Goal: Information Seeking & Learning: Stay updated

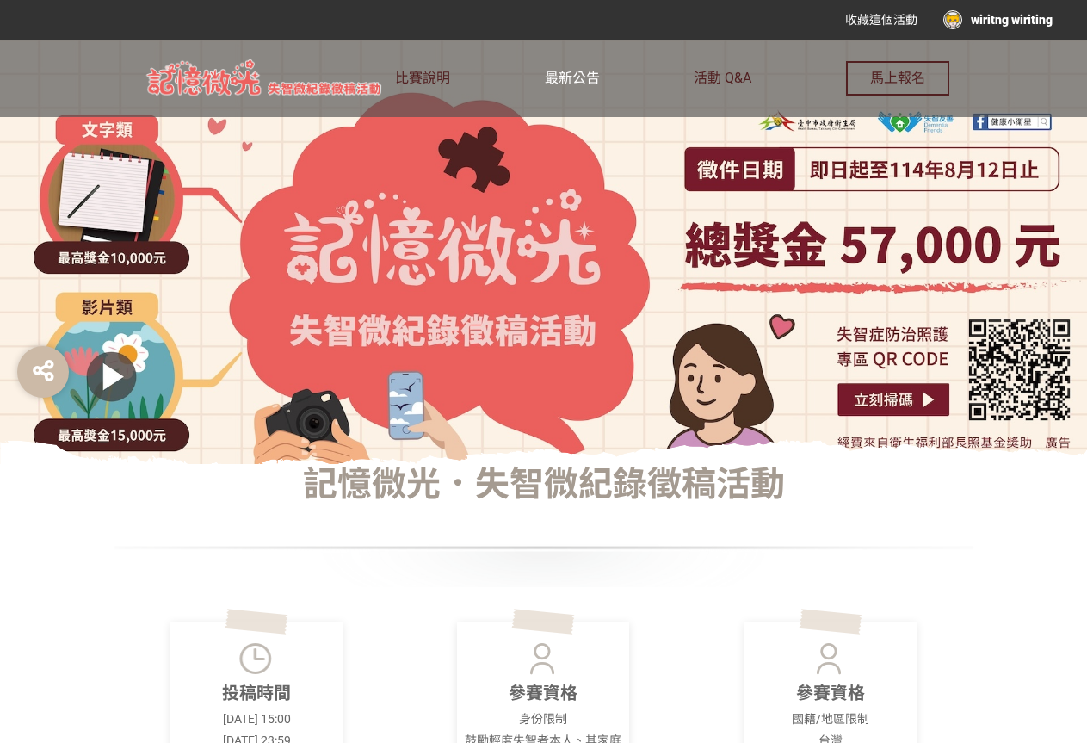
click at [567, 66] on link "最新公告" at bounding box center [572, 78] width 55 height 77
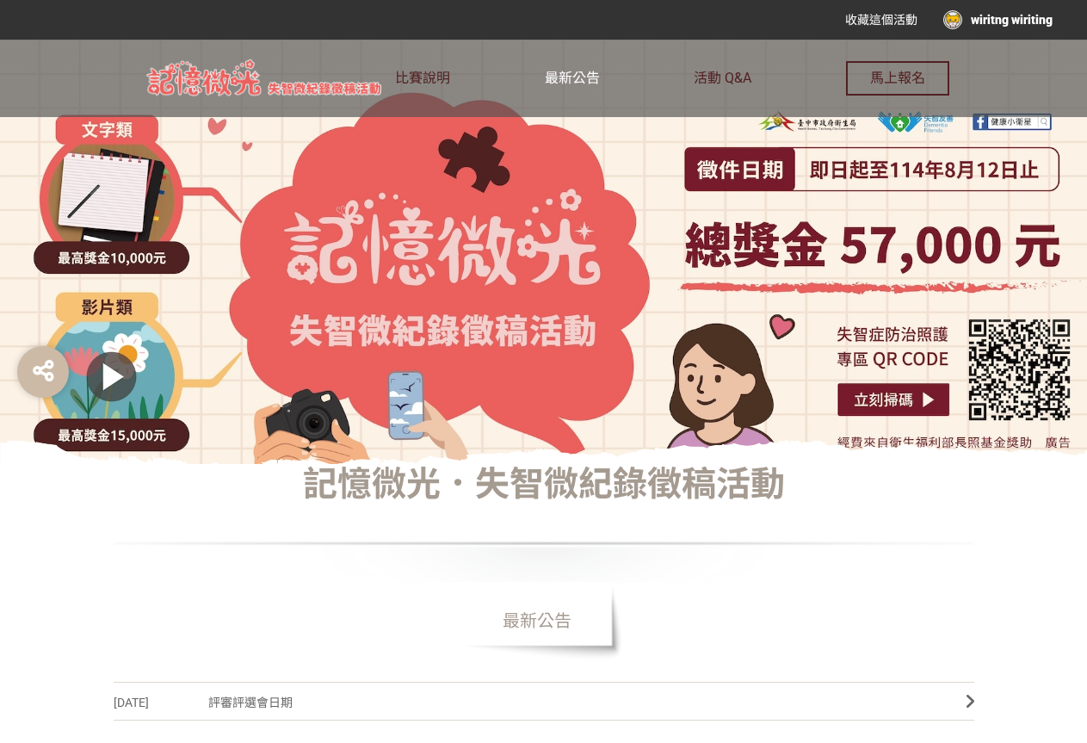
click at [571, 86] on link "最新公告" at bounding box center [572, 78] width 55 height 77
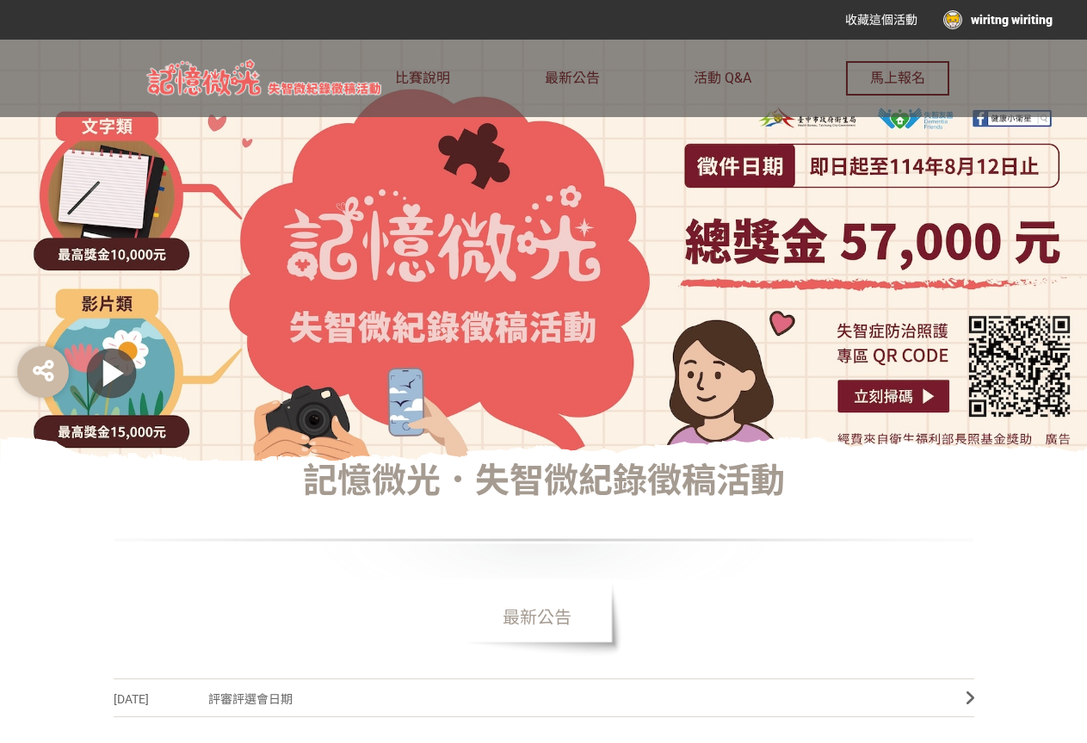
scroll to position [86, 0]
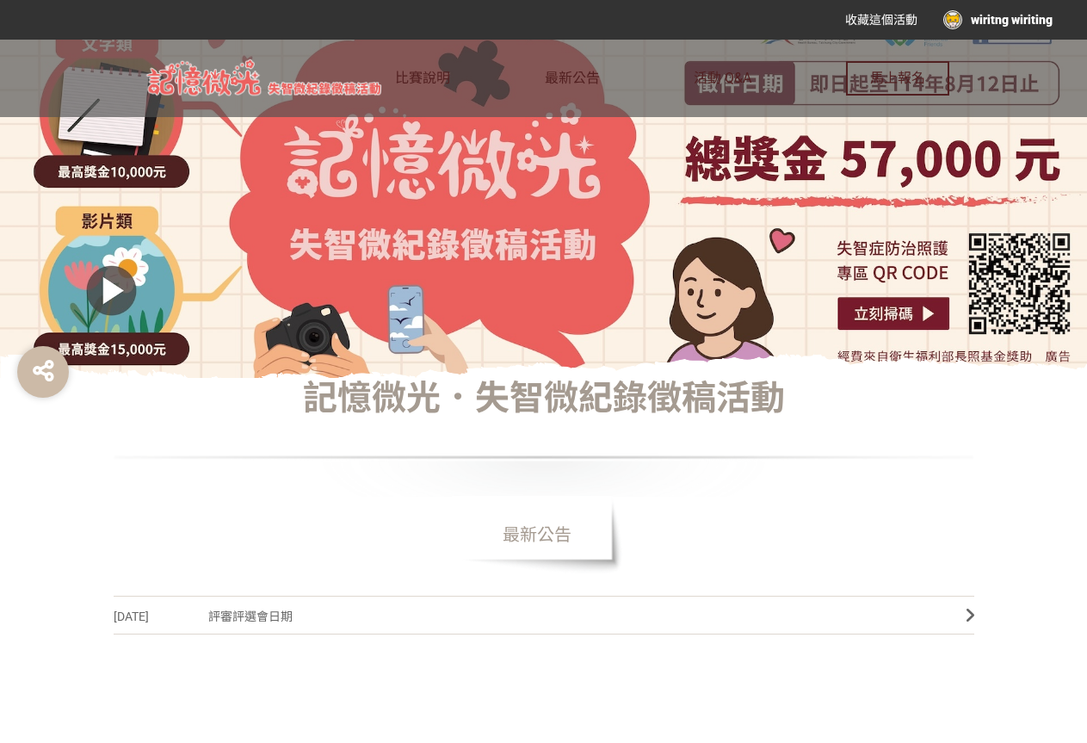
click at [562, 529] on span "最新公告" at bounding box center [537, 534] width 172 height 77
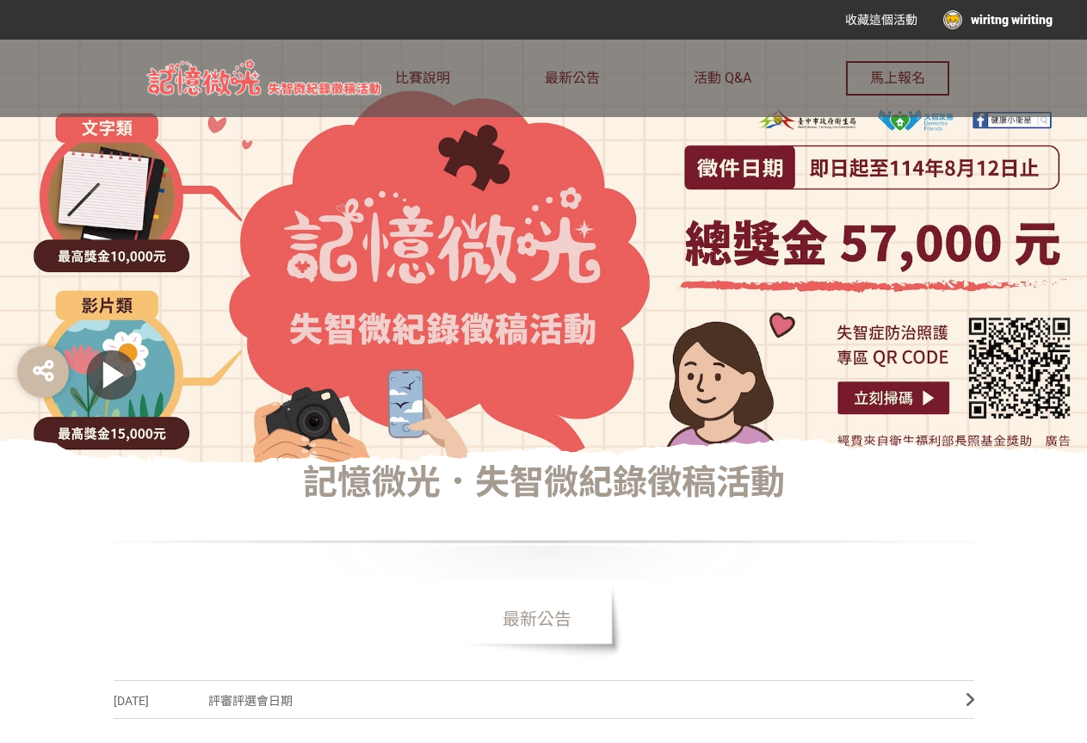
scroll to position [0, 0]
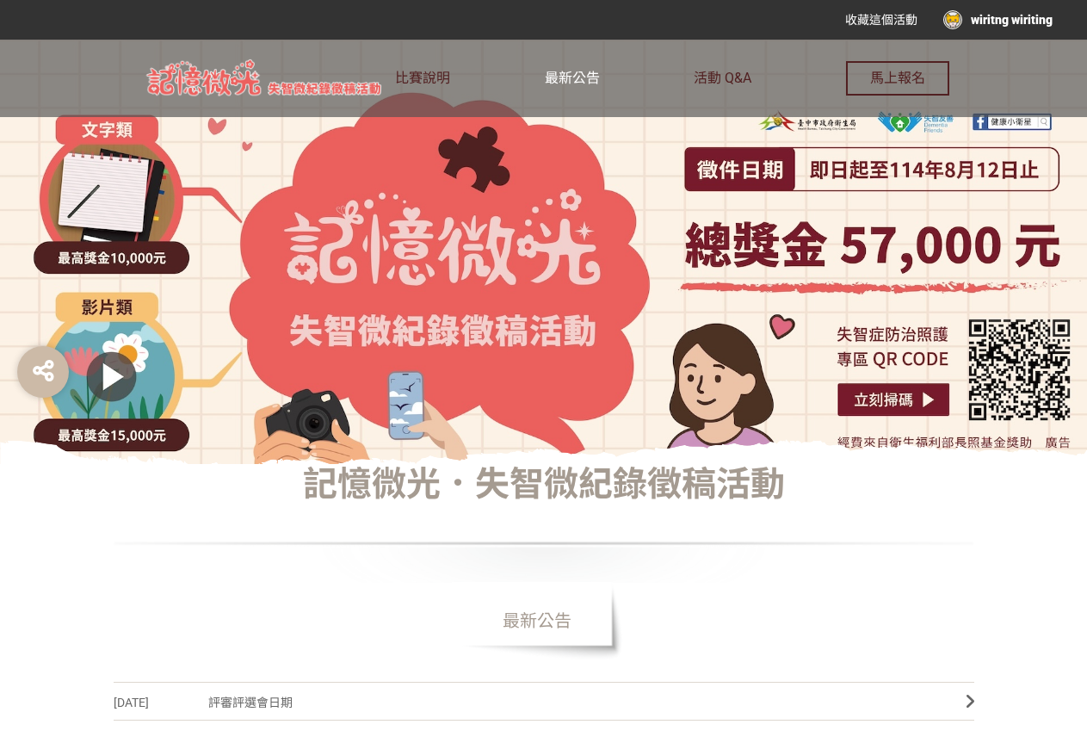
click at [589, 87] on link "最新公告" at bounding box center [572, 78] width 55 height 77
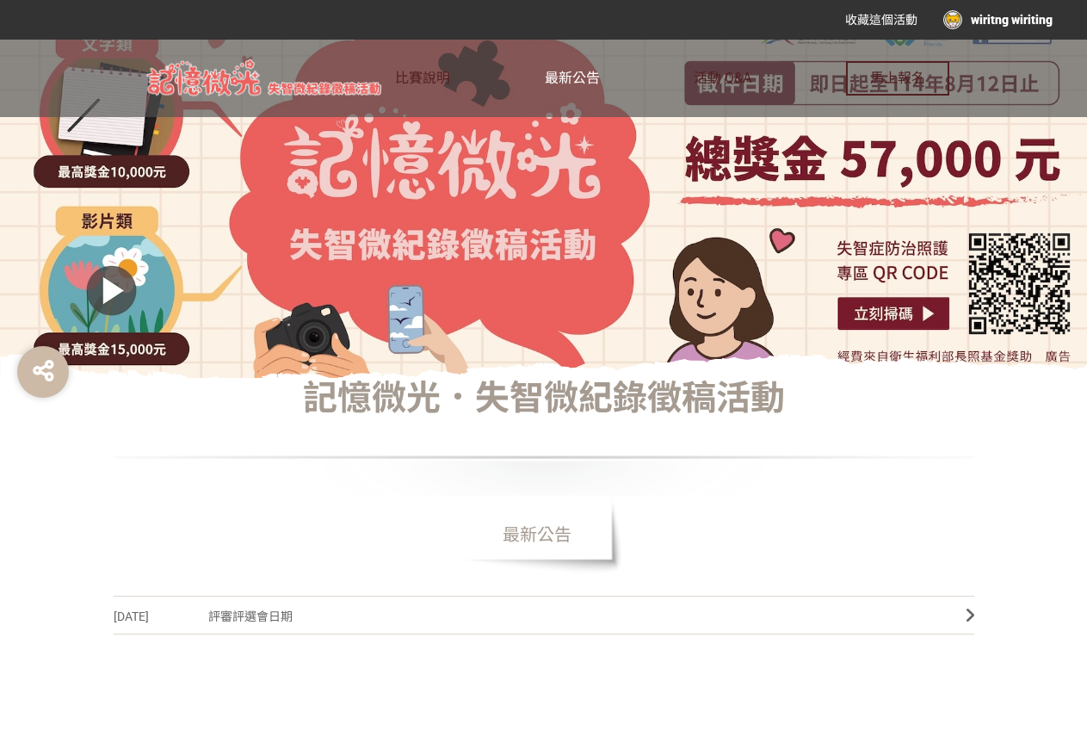
click at [560, 79] on span "最新公告" at bounding box center [572, 78] width 55 height 16
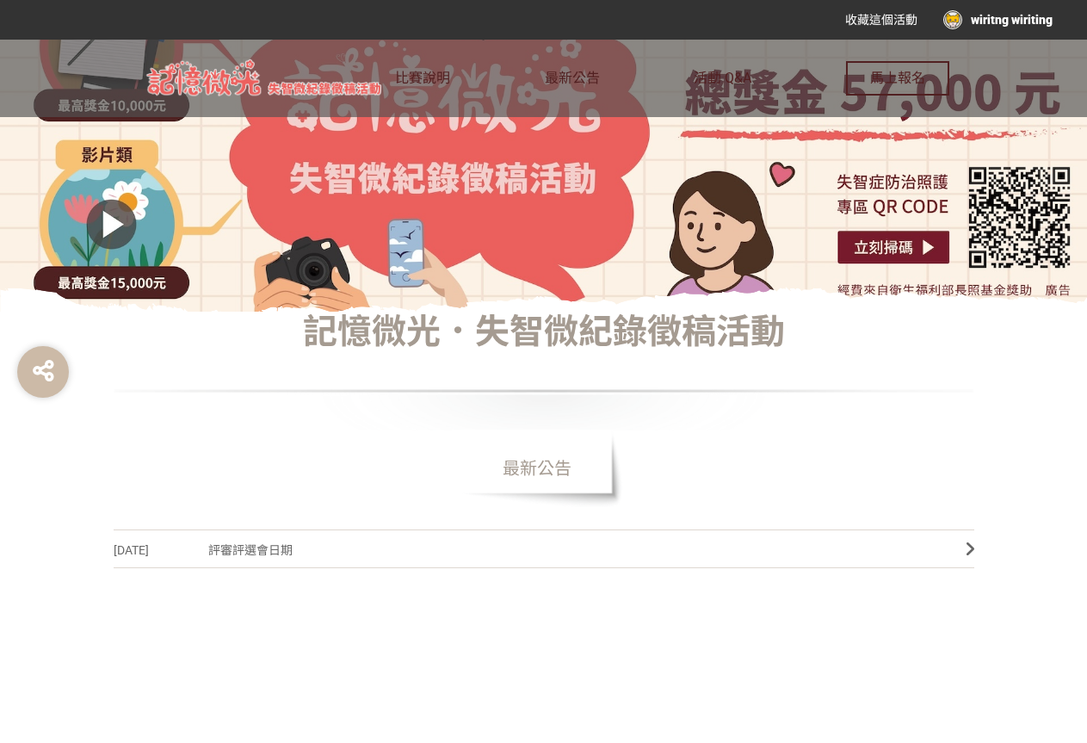
scroll to position [258, 0]
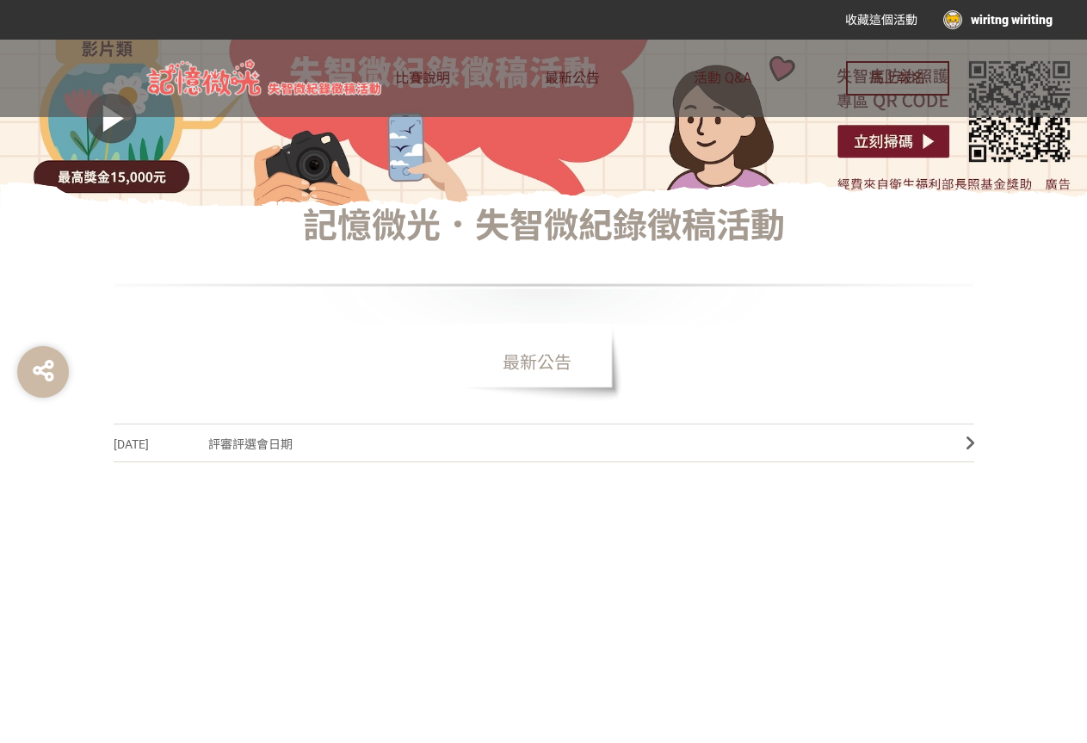
click at [215, 67] on img at bounding box center [266, 79] width 257 height 43
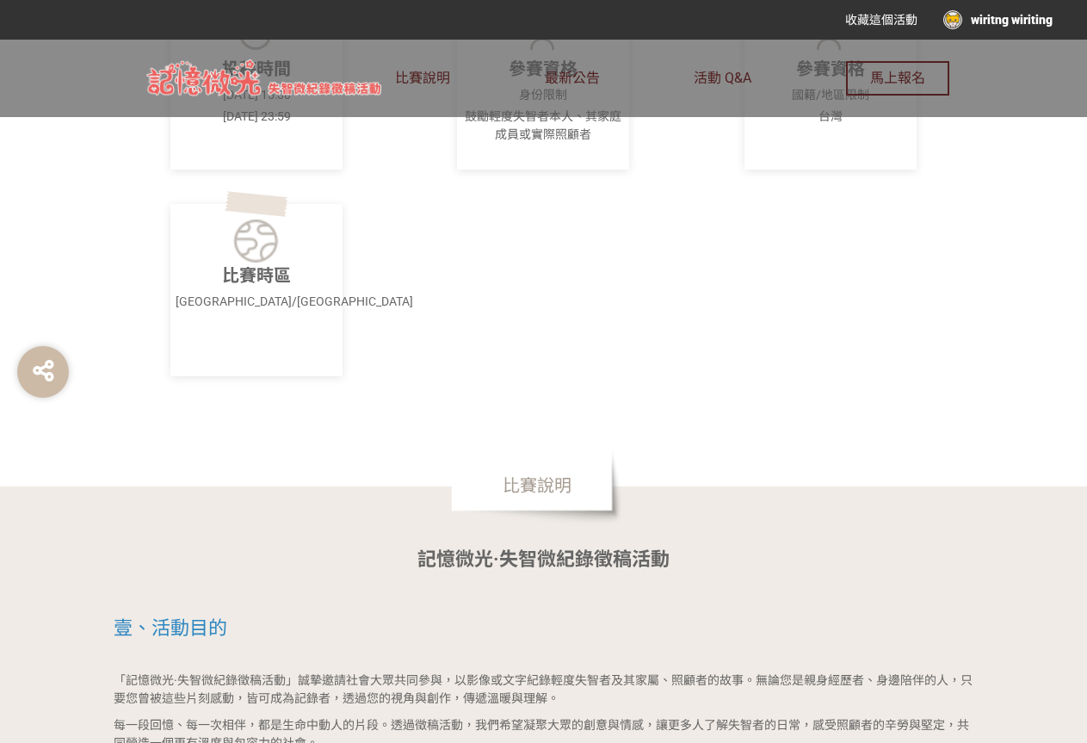
scroll to position [861, 0]
